Goal: Task Accomplishment & Management: Complete application form

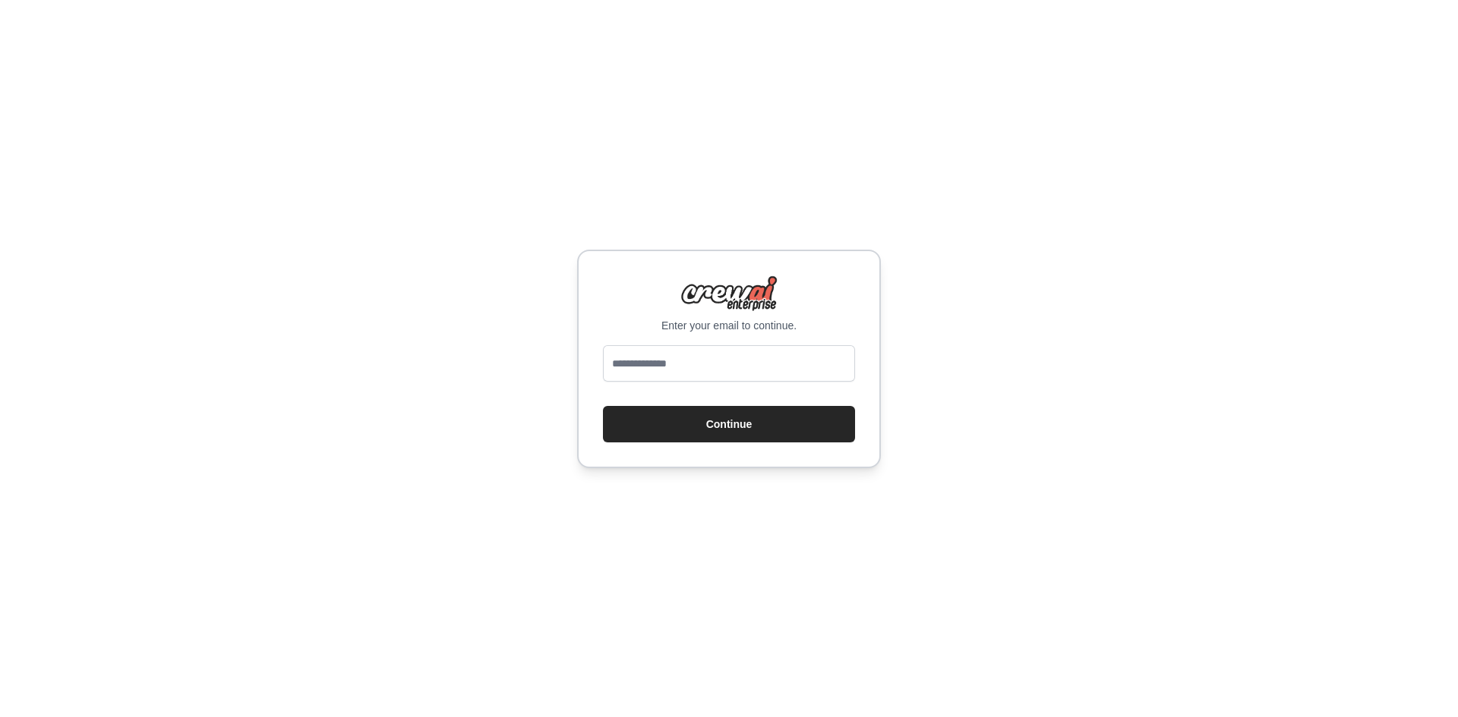
click at [551, 322] on div "Enter your email to continue. Continue" at bounding box center [729, 358] width 1458 height 717
click at [686, 377] on input "email" at bounding box center [729, 363] width 252 height 36
click at [686, 367] on input "email" at bounding box center [729, 363] width 252 height 36
click at [983, 214] on div "Enter your email to continue. Continue" at bounding box center [729, 358] width 1458 height 717
click at [664, 362] on input "email" at bounding box center [729, 363] width 252 height 36
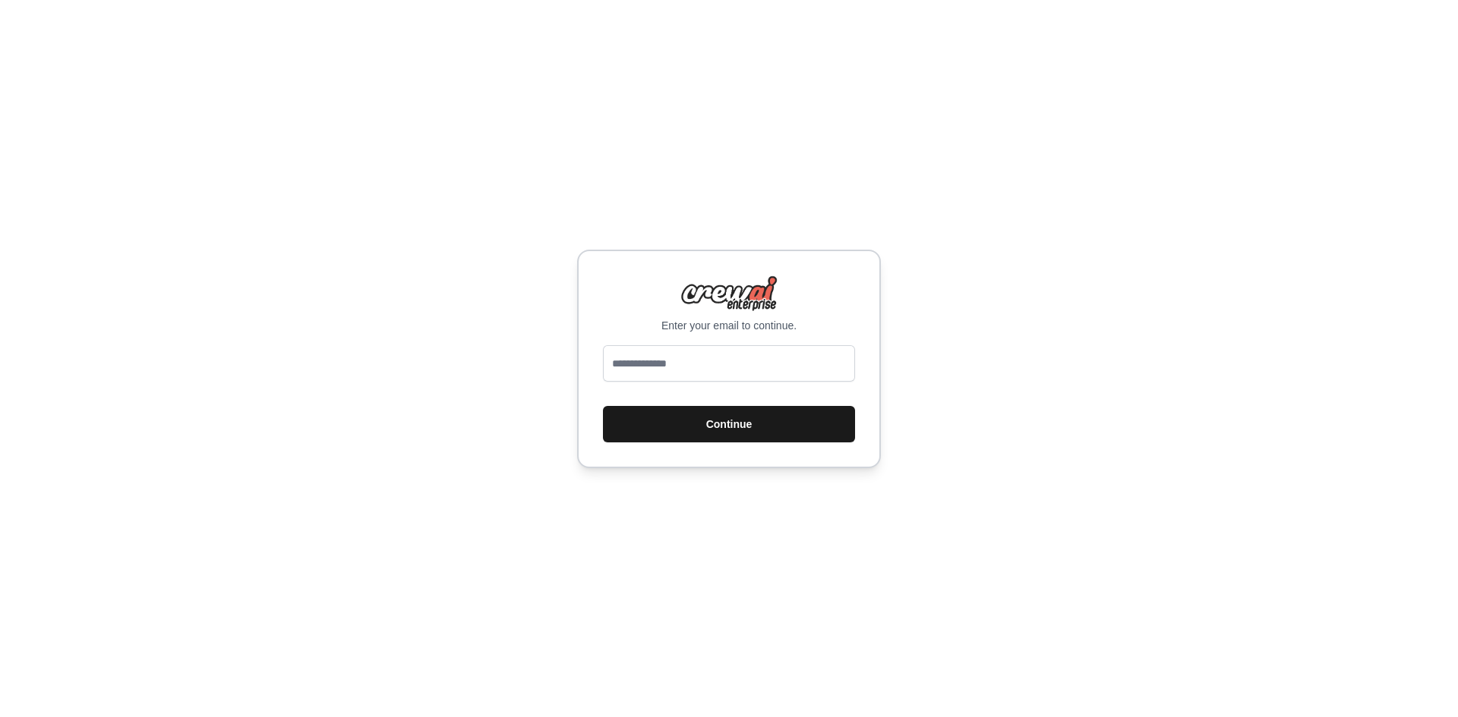
click at [695, 418] on button "Continue" at bounding box center [729, 424] width 252 height 36
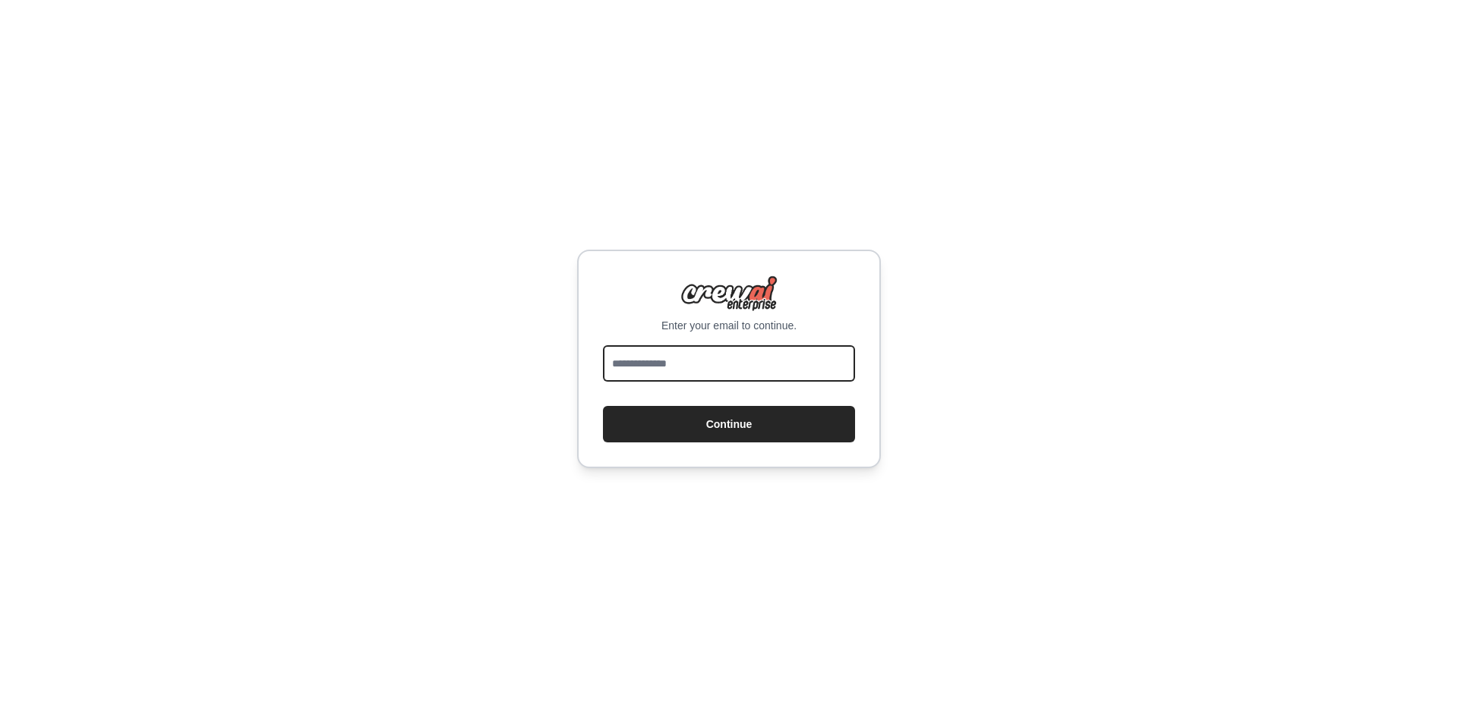
click at [690, 377] on input "email" at bounding box center [729, 363] width 252 height 36
click at [688, 370] on input "email" at bounding box center [729, 363] width 252 height 36
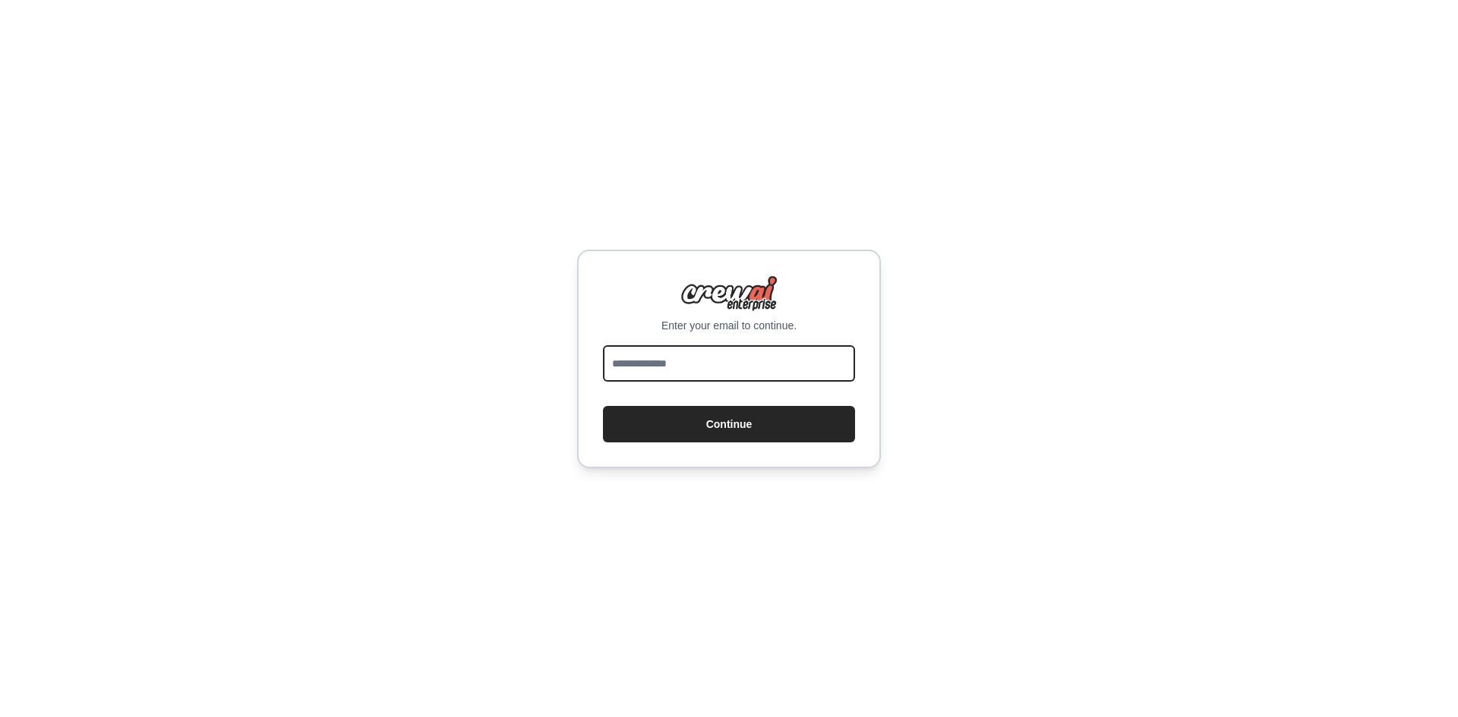
click at [688, 370] on input "email" at bounding box center [729, 363] width 252 height 36
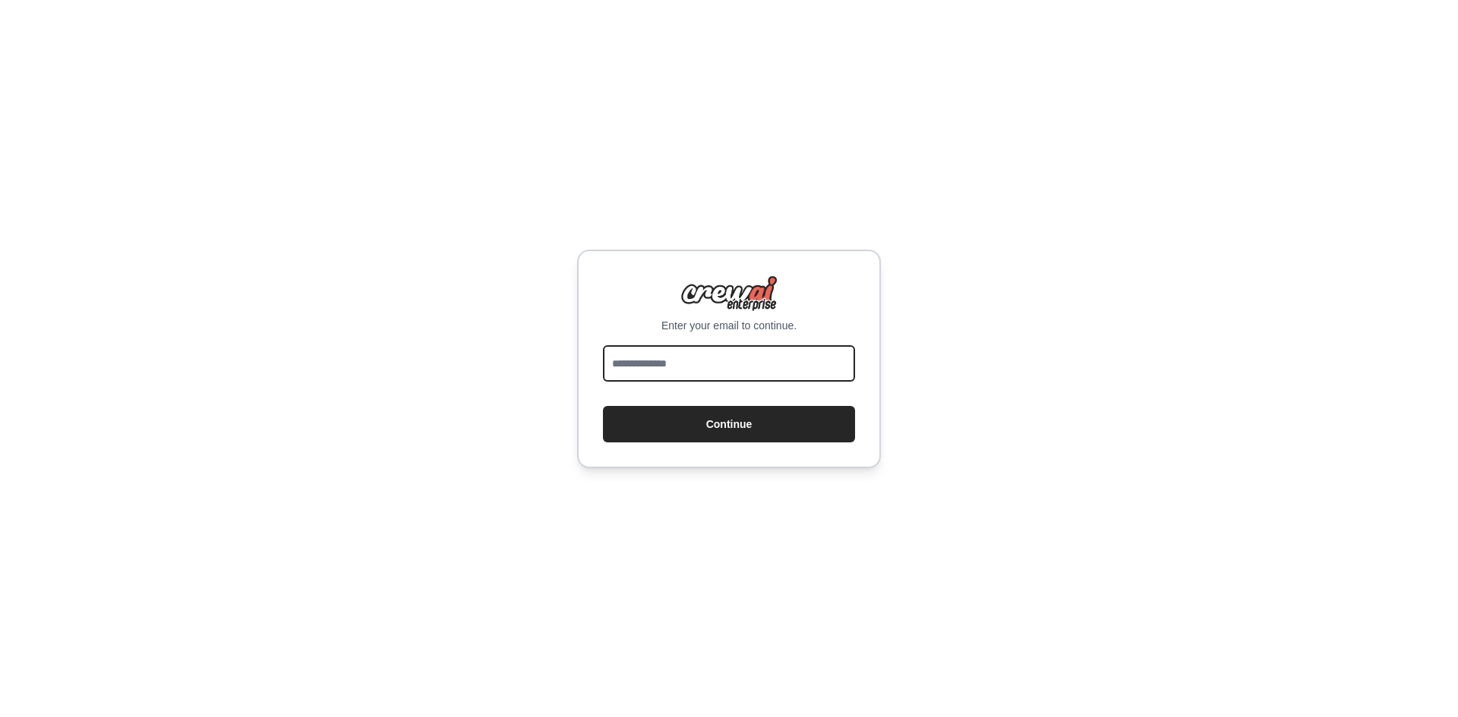
click at [688, 370] on input "email" at bounding box center [729, 363] width 252 height 36
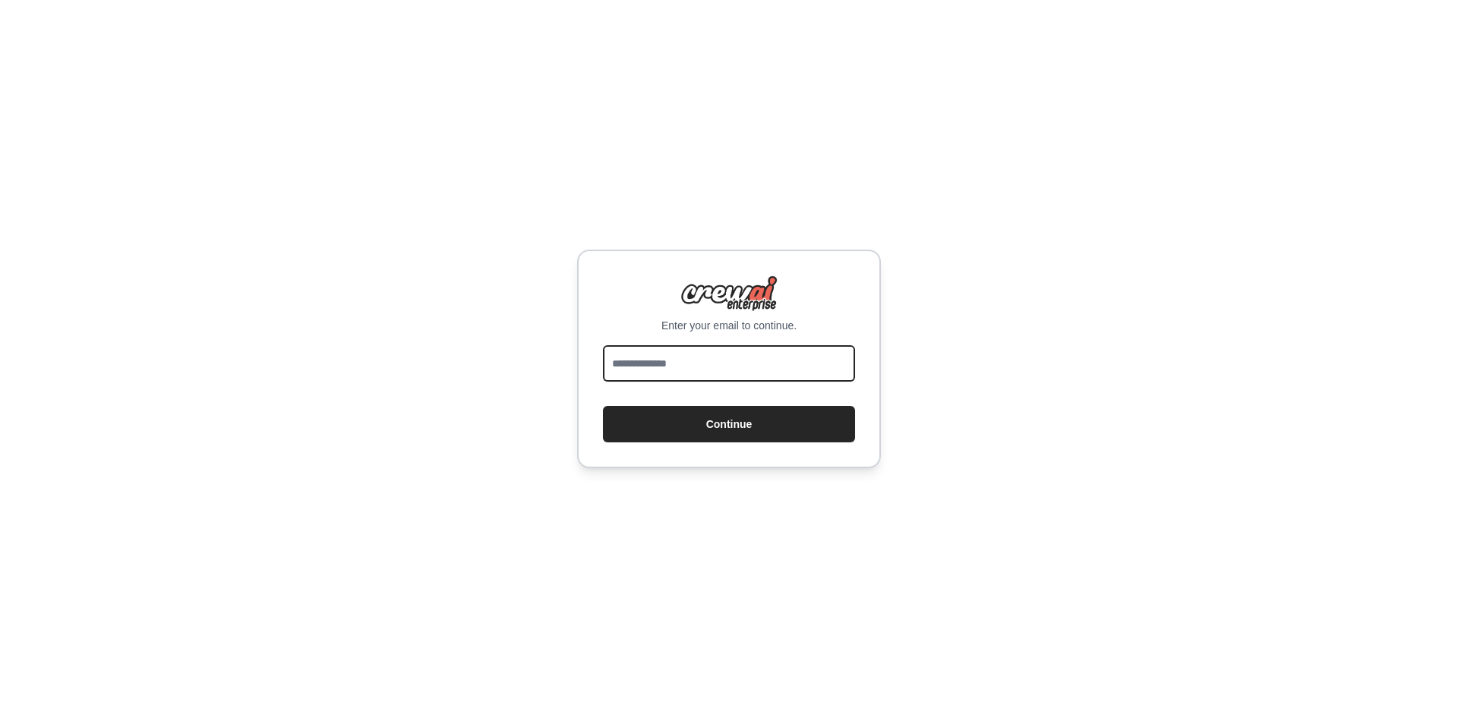
click at [688, 370] on input "email" at bounding box center [729, 363] width 252 height 36
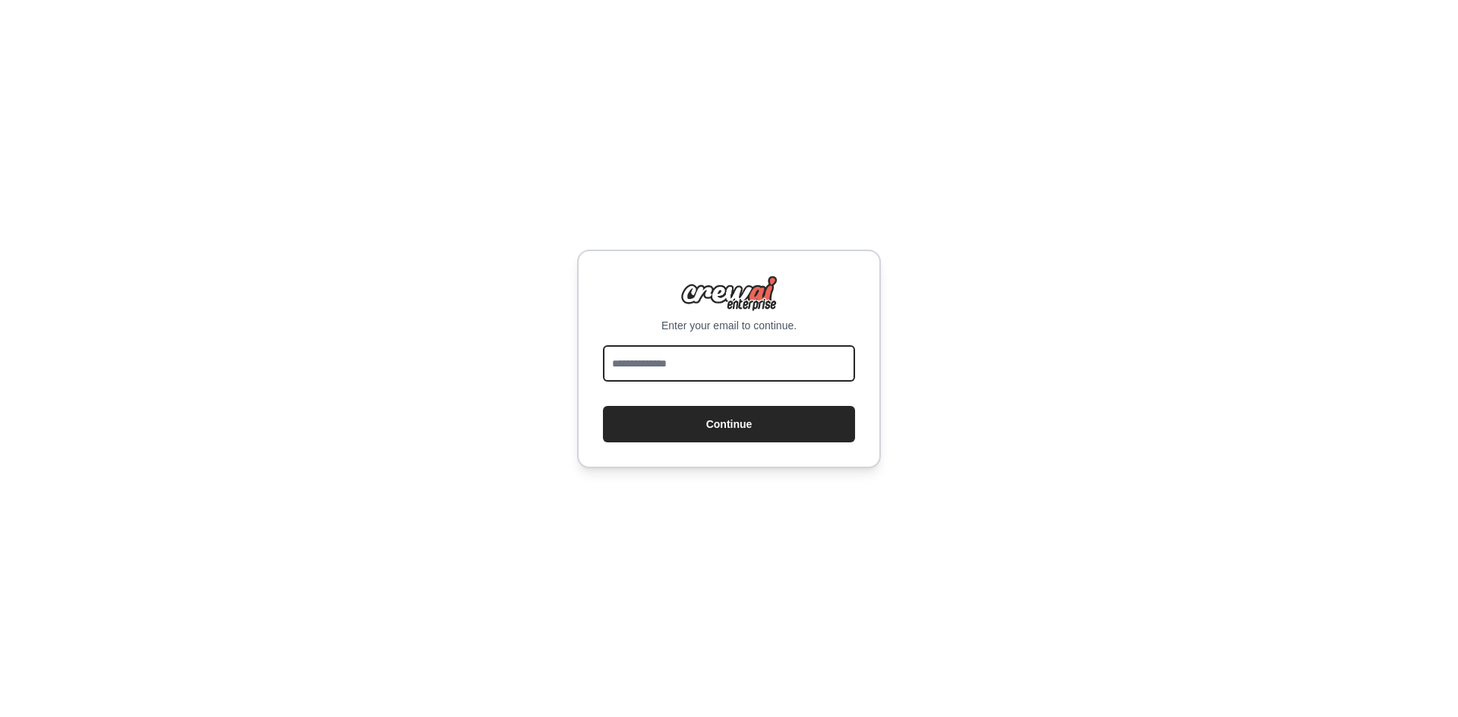
click at [688, 370] on input "email" at bounding box center [729, 363] width 252 height 36
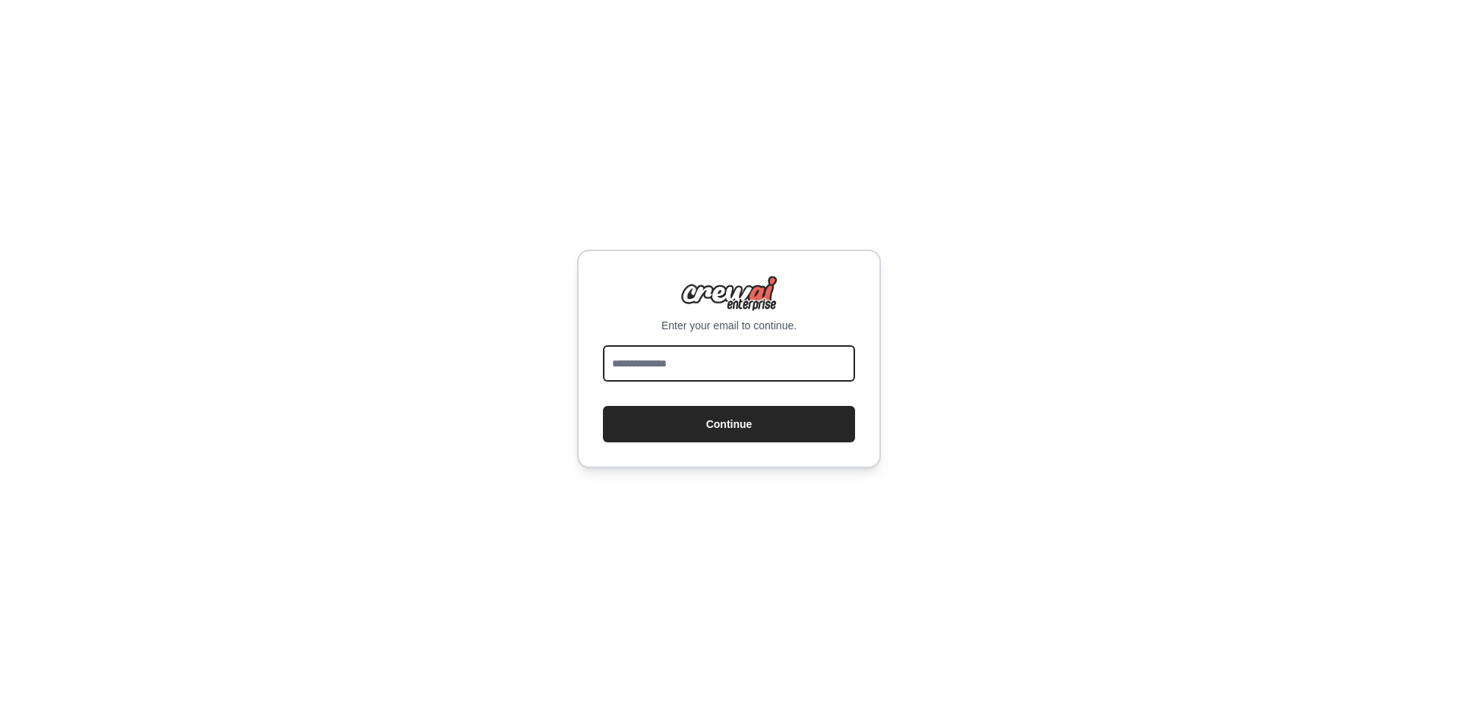
click at [688, 370] on input "email" at bounding box center [729, 363] width 252 height 36
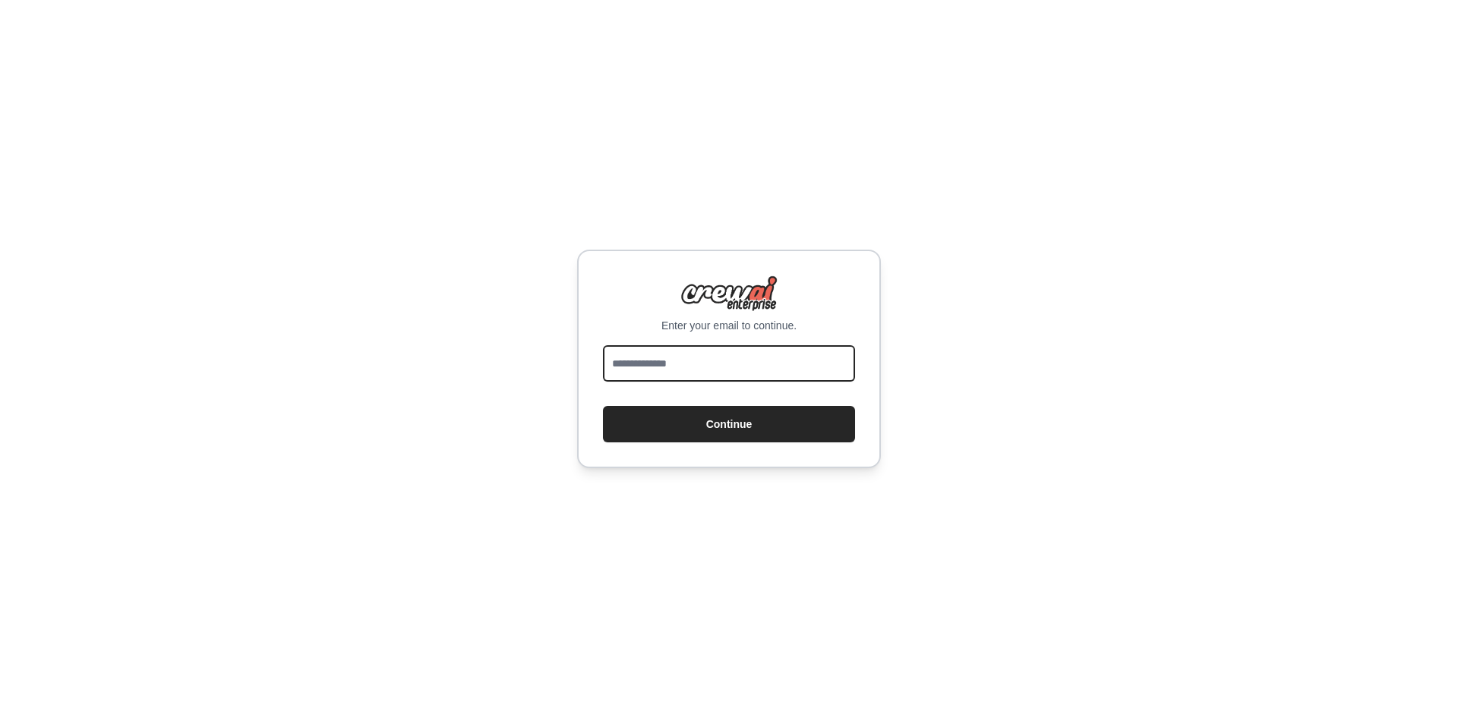
click at [688, 370] on input "email" at bounding box center [729, 363] width 252 height 36
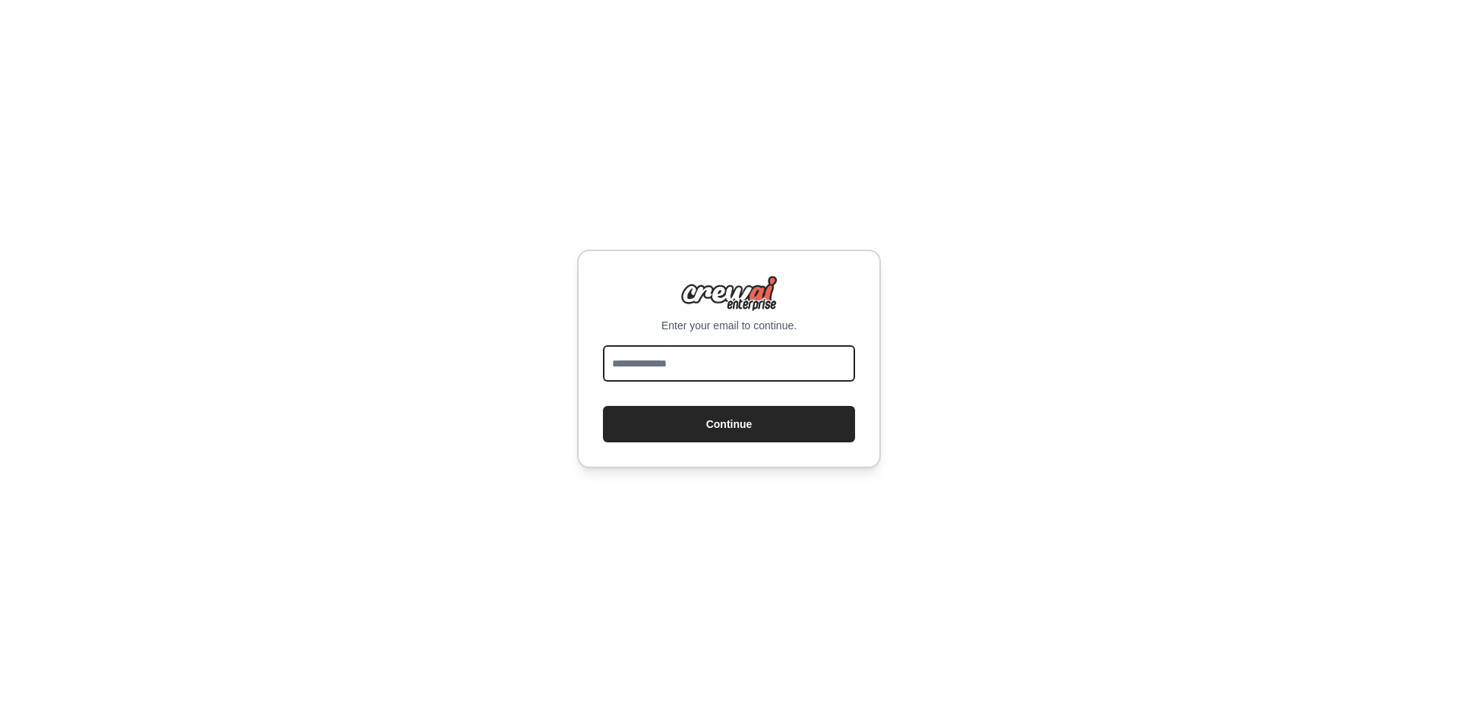
click at [688, 370] on input "email" at bounding box center [729, 363] width 252 height 36
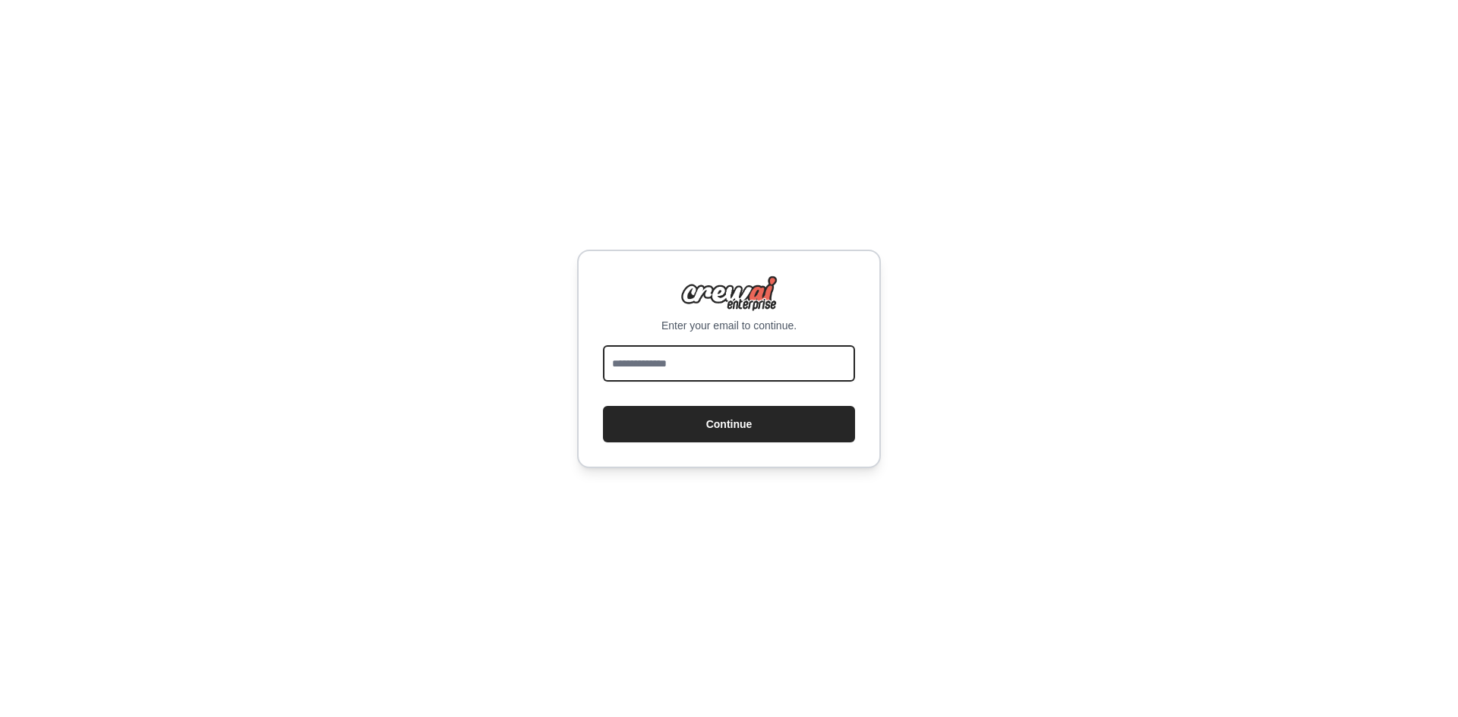
click at [688, 370] on input "email" at bounding box center [729, 363] width 252 height 36
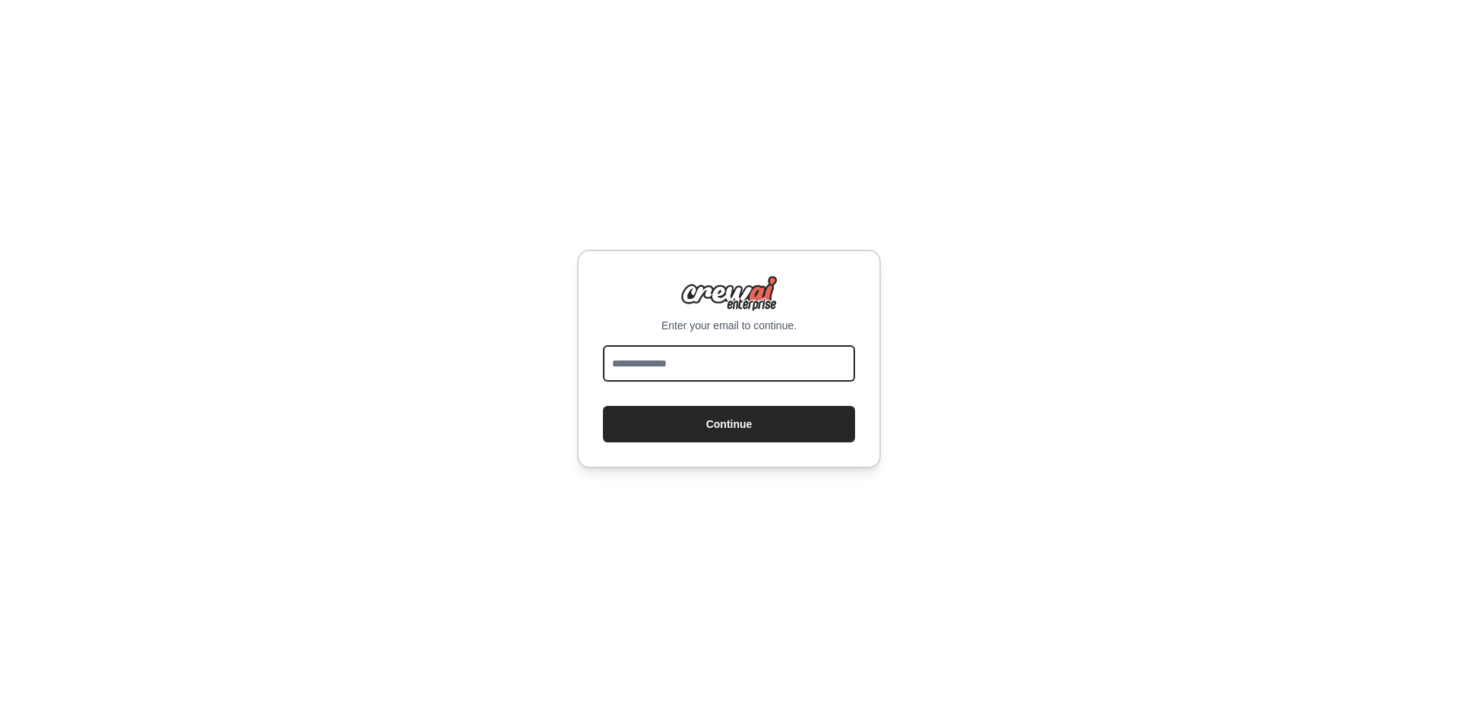
click at [688, 370] on input "email" at bounding box center [729, 363] width 252 height 36
click at [692, 376] on input "email" at bounding box center [729, 363] width 252 height 36
drag, startPoint x: 691, startPoint y: 368, endPoint x: 679, endPoint y: 364, distance: 12.3
click at [679, 364] on input "email" at bounding box center [729, 363] width 252 height 36
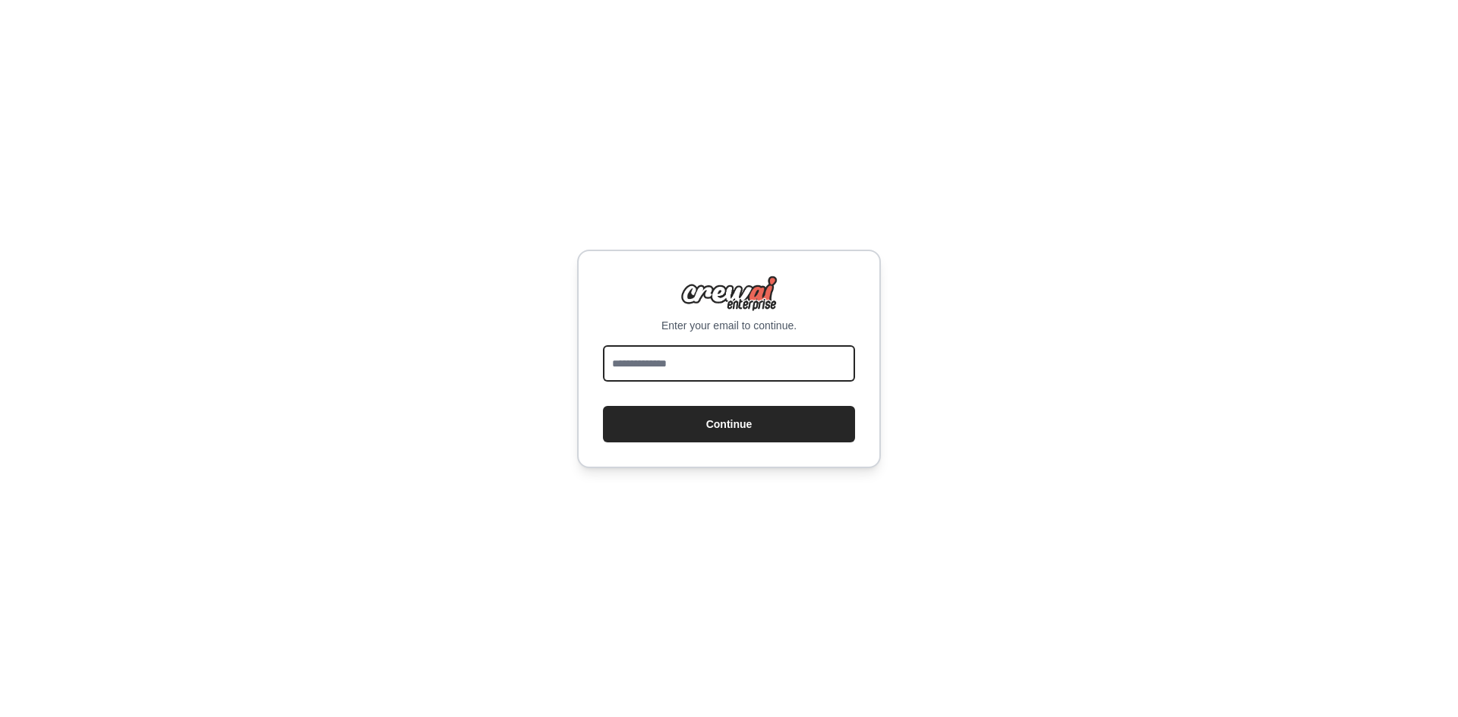
click at [717, 367] on input "email" at bounding box center [729, 363] width 252 height 36
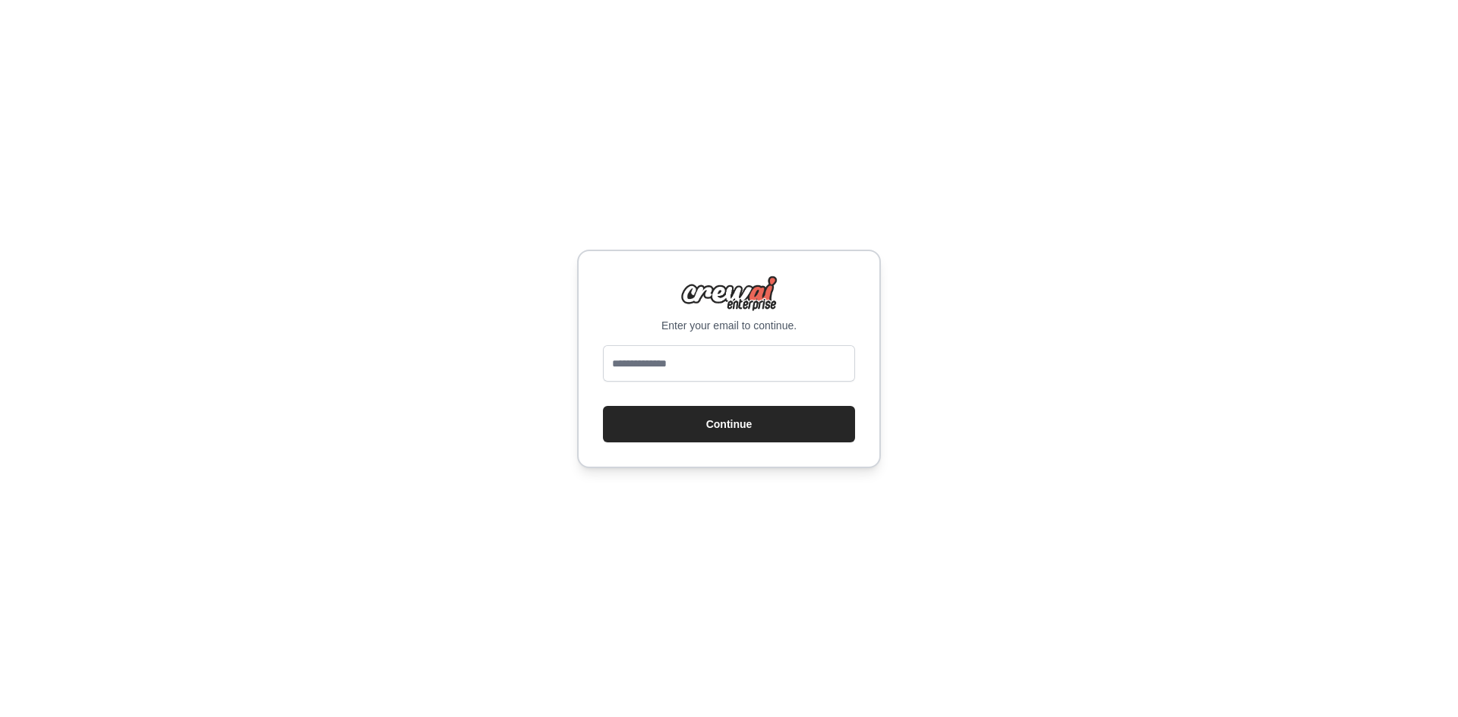
click at [748, 295] on img at bounding box center [728, 294] width 97 height 36
click at [736, 362] on input "email" at bounding box center [729, 363] width 252 height 36
click at [671, 367] on input "email" at bounding box center [729, 363] width 252 height 36
paste input "**********"
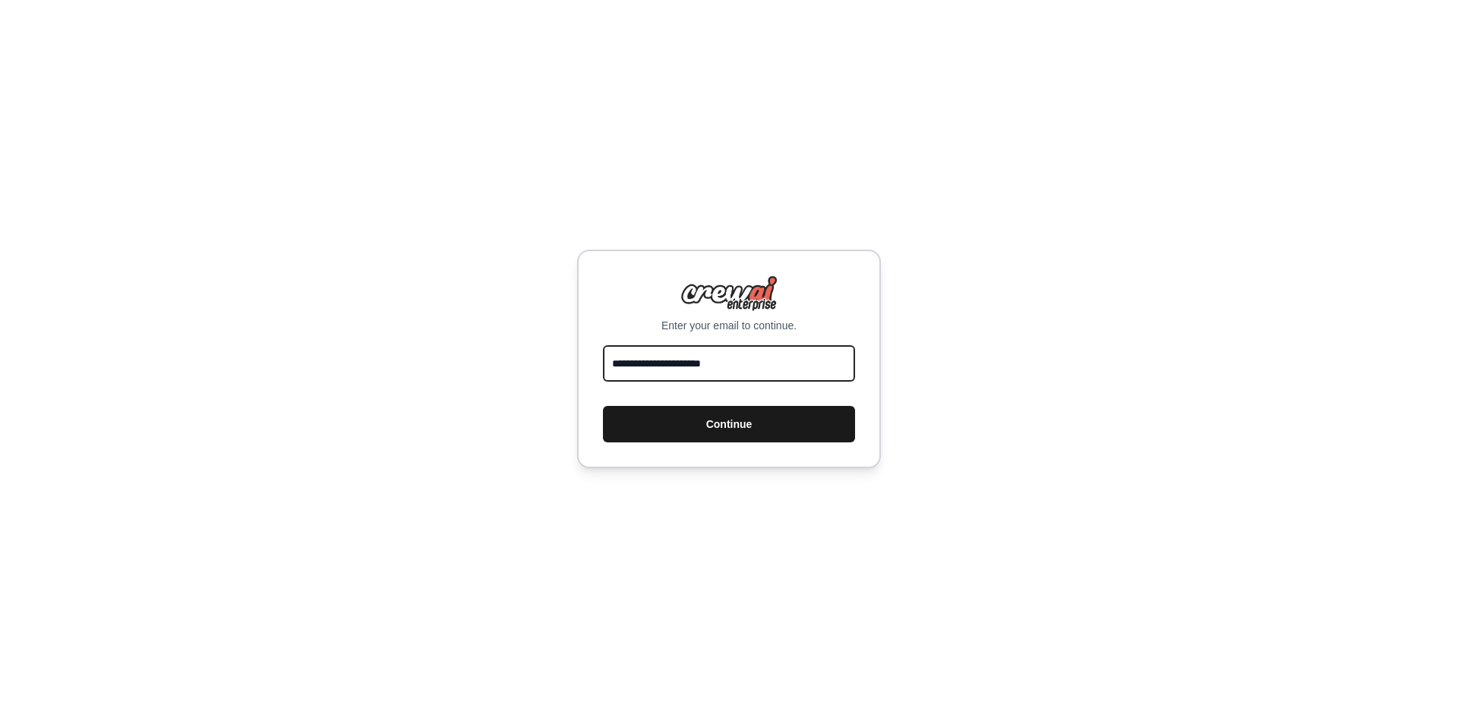
type input "**********"
click at [664, 415] on button "Continue" at bounding box center [729, 424] width 252 height 36
click at [666, 369] on input "**********" at bounding box center [729, 363] width 252 height 36
